Goal: Navigation & Orientation: Find specific page/section

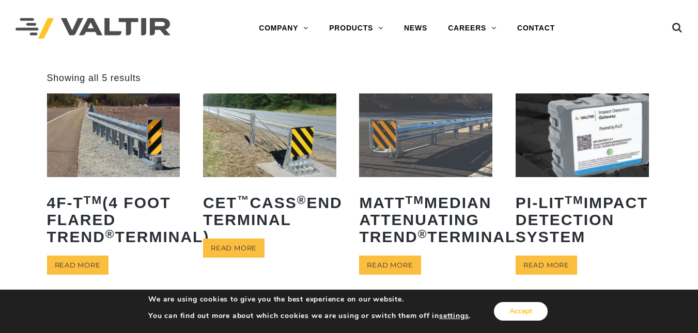
click at [527, 318] on button "Accept" at bounding box center [521, 311] width 54 height 19
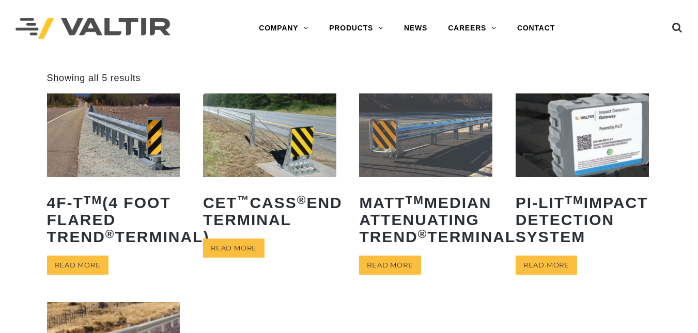
scroll to position [291, 0]
